Goal: Task Accomplishment & Management: Manage account settings

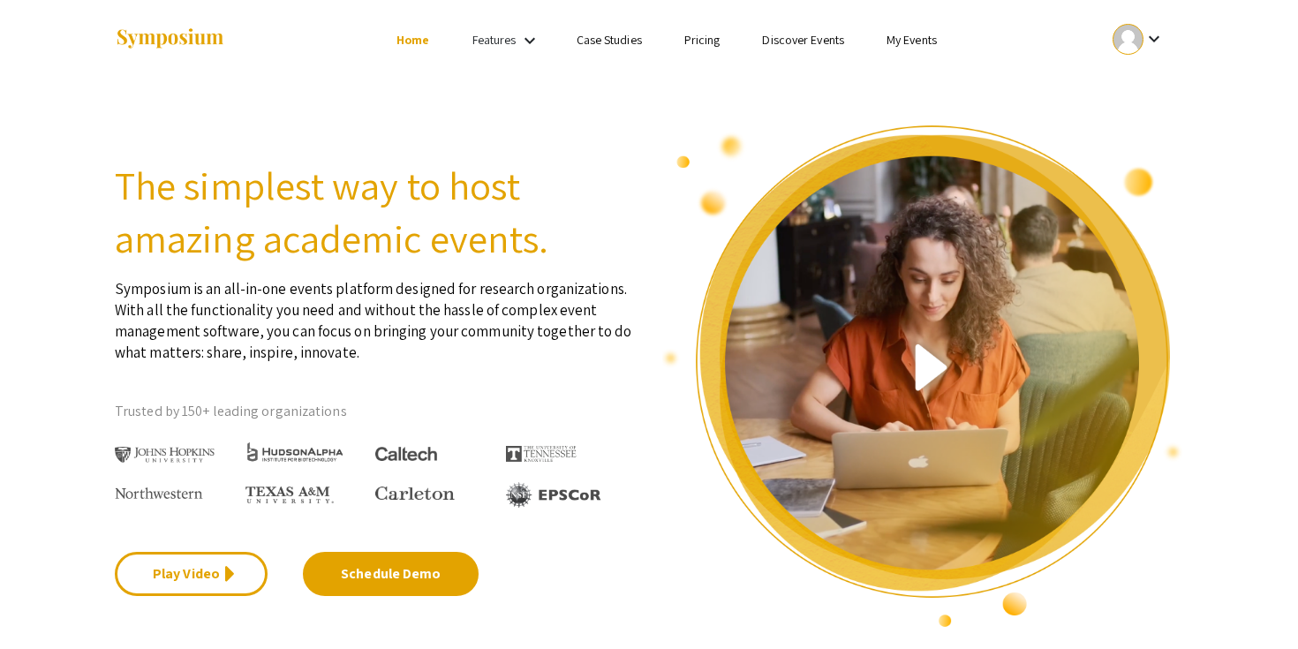
click at [1146, 30] on mat-icon "keyboard_arrow_down" at bounding box center [1154, 38] width 21 height 21
click at [1136, 144] on button "My Submissions" at bounding box center [1148, 130] width 109 height 42
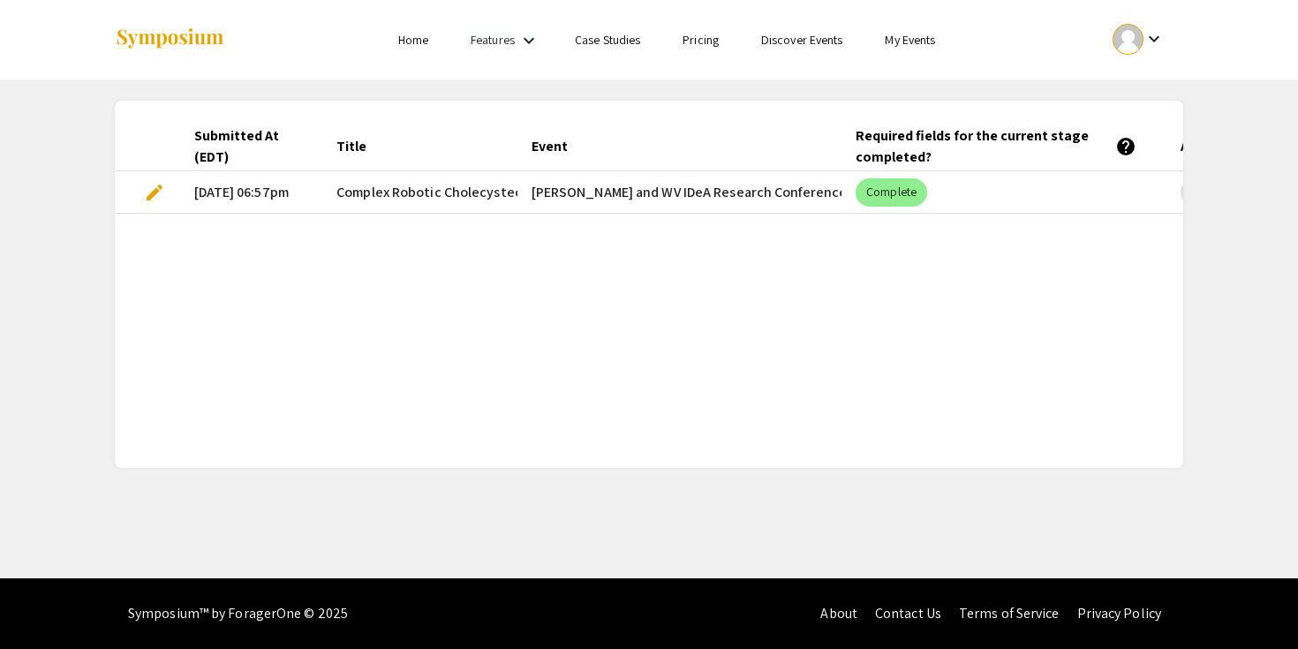
click at [457, 194] on span "Complex Robotic Cholecystectomies" at bounding box center [450, 192] width 228 height 21
click at [342, 190] on span "Complex Robotic Cholecystectomies" at bounding box center [450, 192] width 228 height 21
copy span "Complex Robotic Cholecystectomies"
